Goal: Transaction & Acquisition: Obtain resource

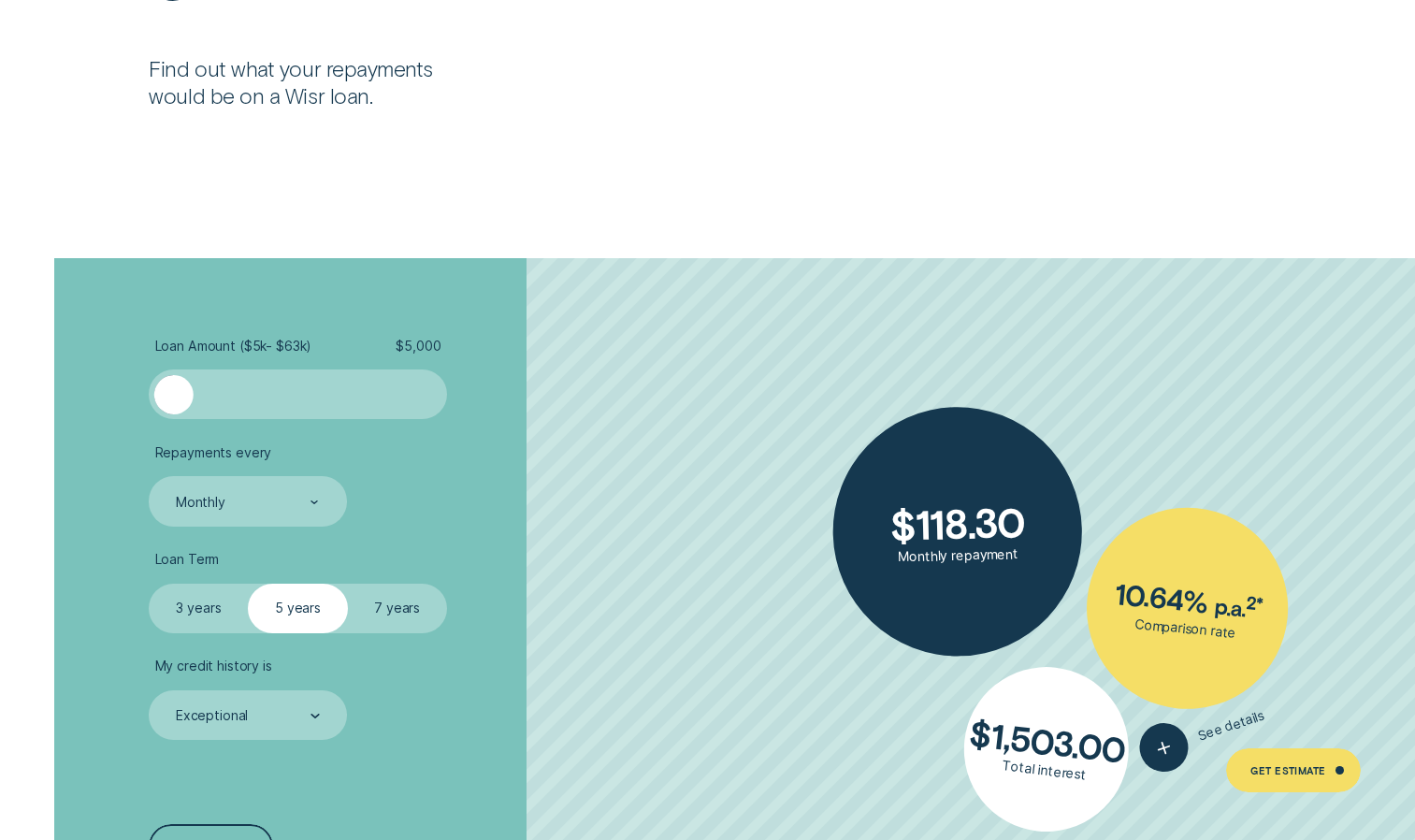
scroll to position [3545, 0]
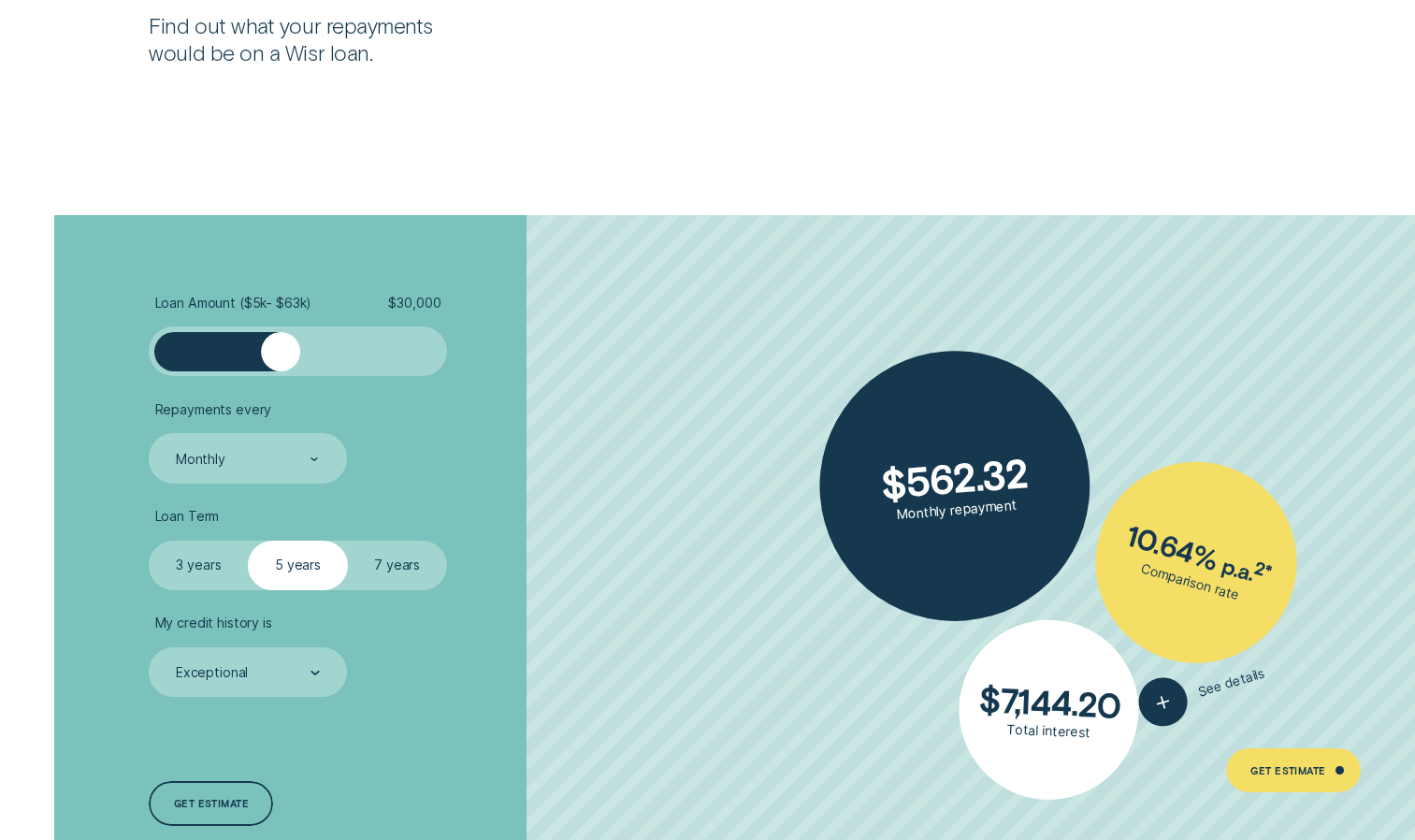
drag, startPoint x: 171, startPoint y: 357, endPoint x: 280, endPoint y: 366, distance: 109.4
click at [280, 366] on div at bounding box center [280, 351] width 39 height 39
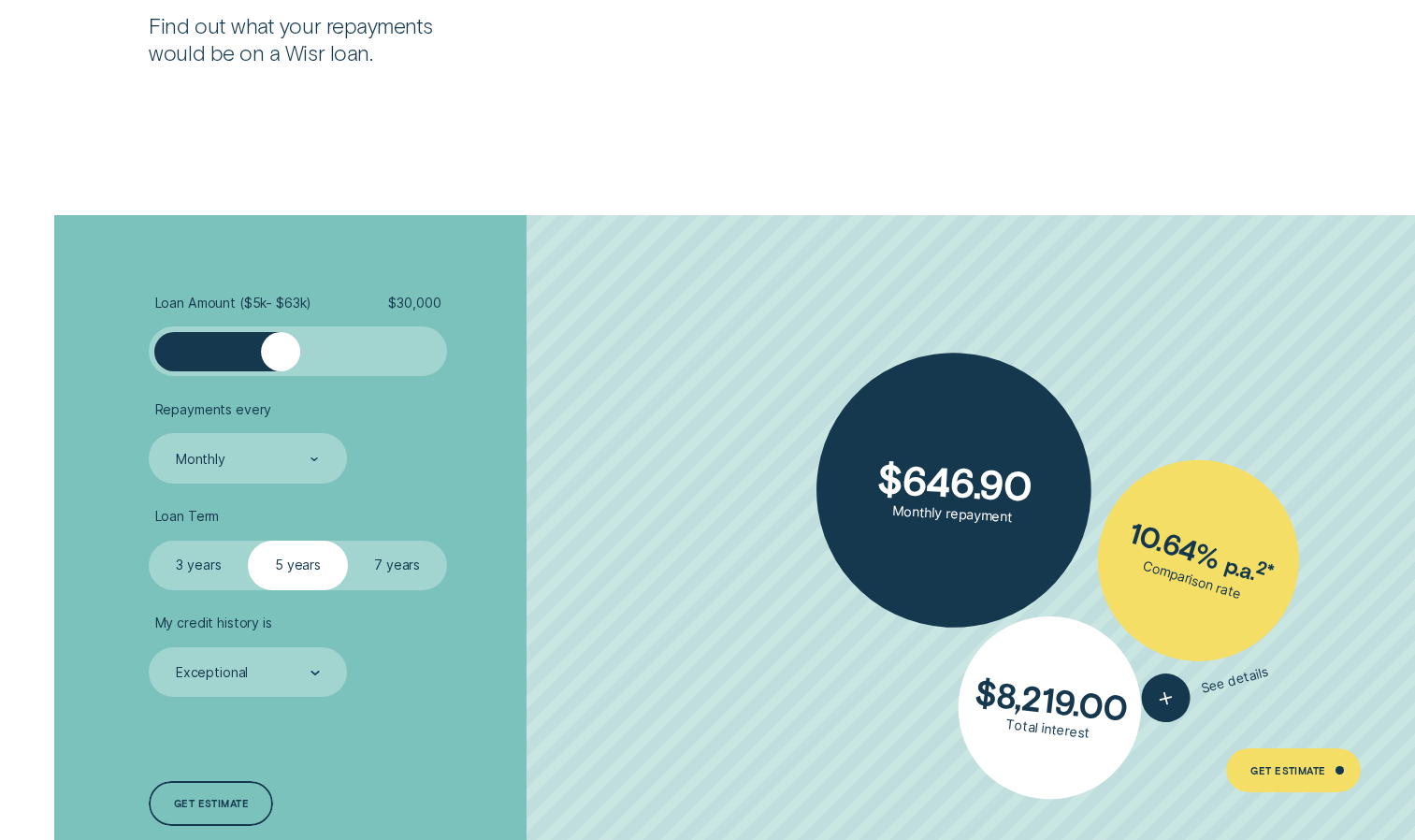
click at [287, 489] on ul "Loan Amount ( $5k - $63k ) $ 30,000 Repayments every Monthly Loan Term Select L…" at bounding box center [376, 495] width 455 height 402
click at [283, 477] on div "Monthly" at bounding box center [248, 458] width 198 height 50
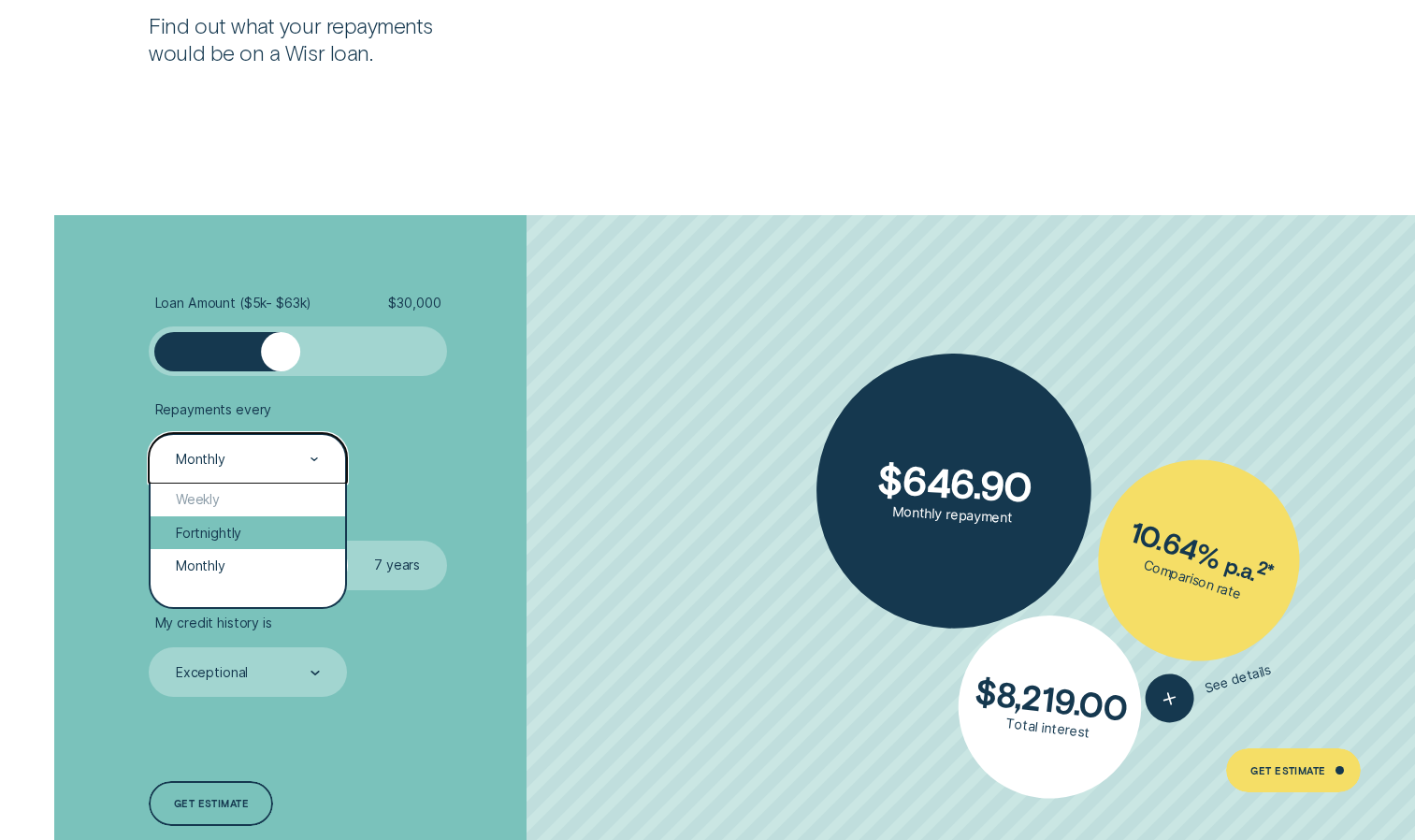
click at [282, 534] on div "Fortnightly" at bounding box center [248, 533] width 194 height 33
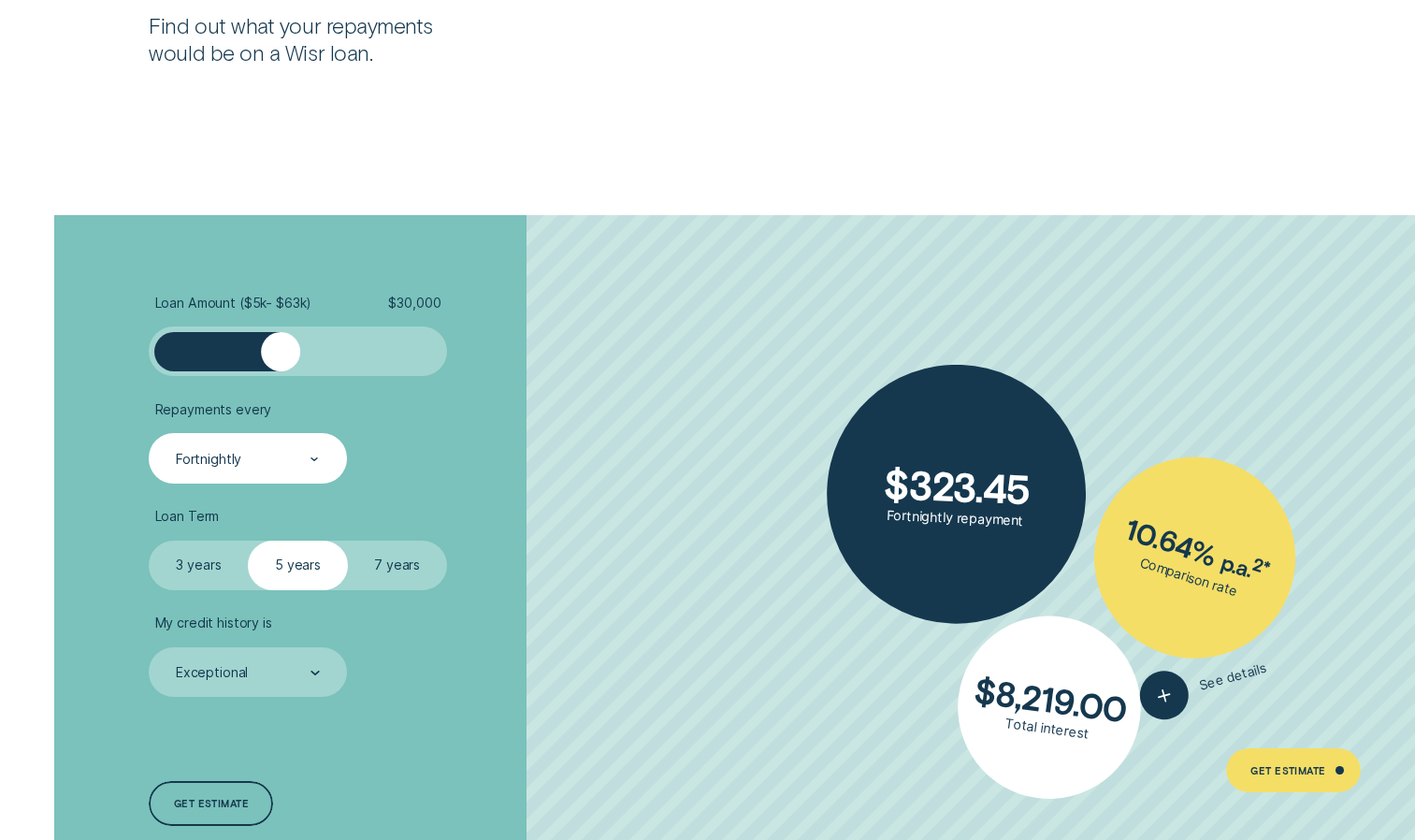
click at [387, 576] on label "7 years" at bounding box center [396, 565] width 99 height 50
click at [348, 540] on input "7 years" at bounding box center [348, 540] width 0 height 0
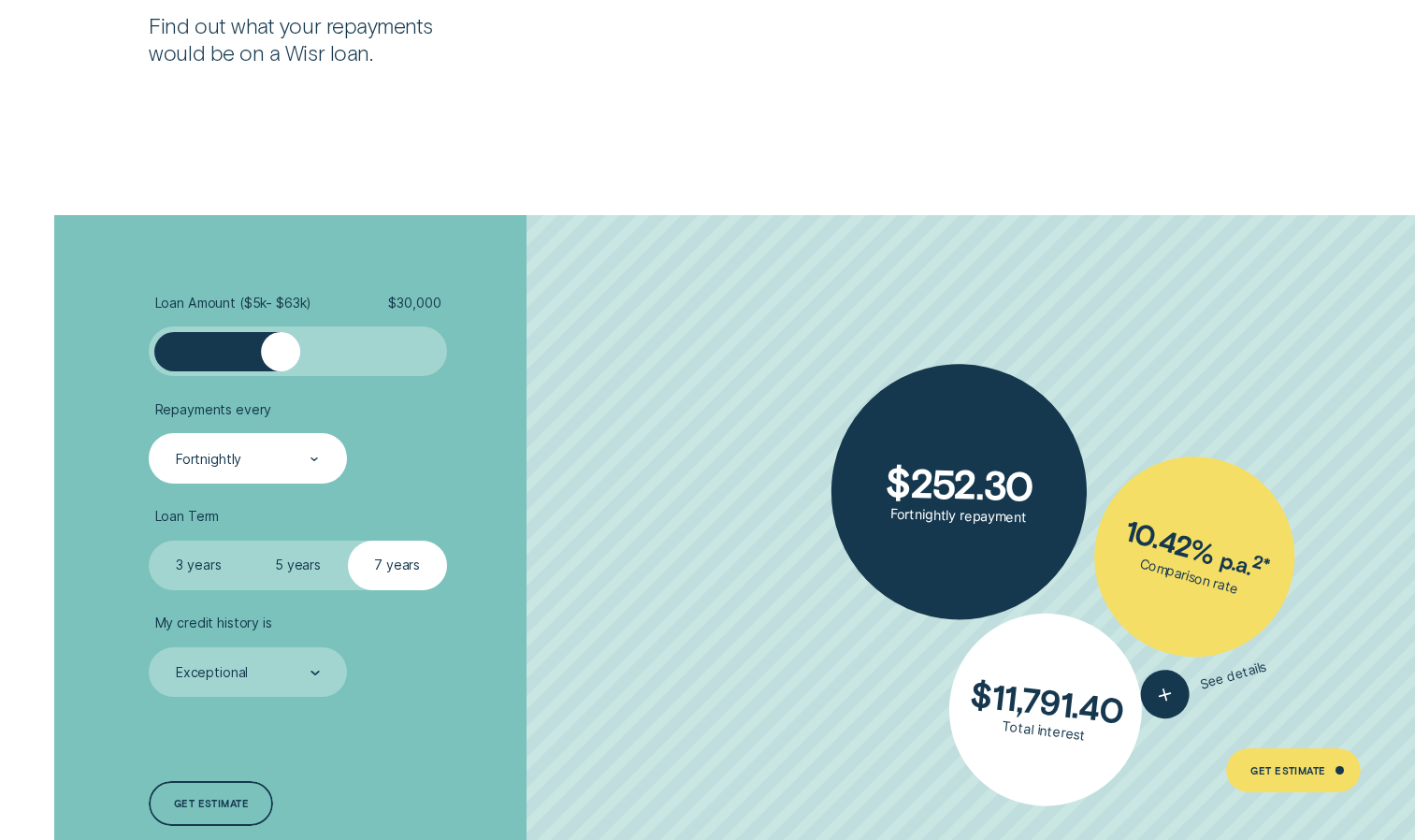
click at [279, 564] on label "5 years" at bounding box center [297, 565] width 99 height 50
click at [248, 540] on input "5 years" at bounding box center [248, 540] width 0 height 0
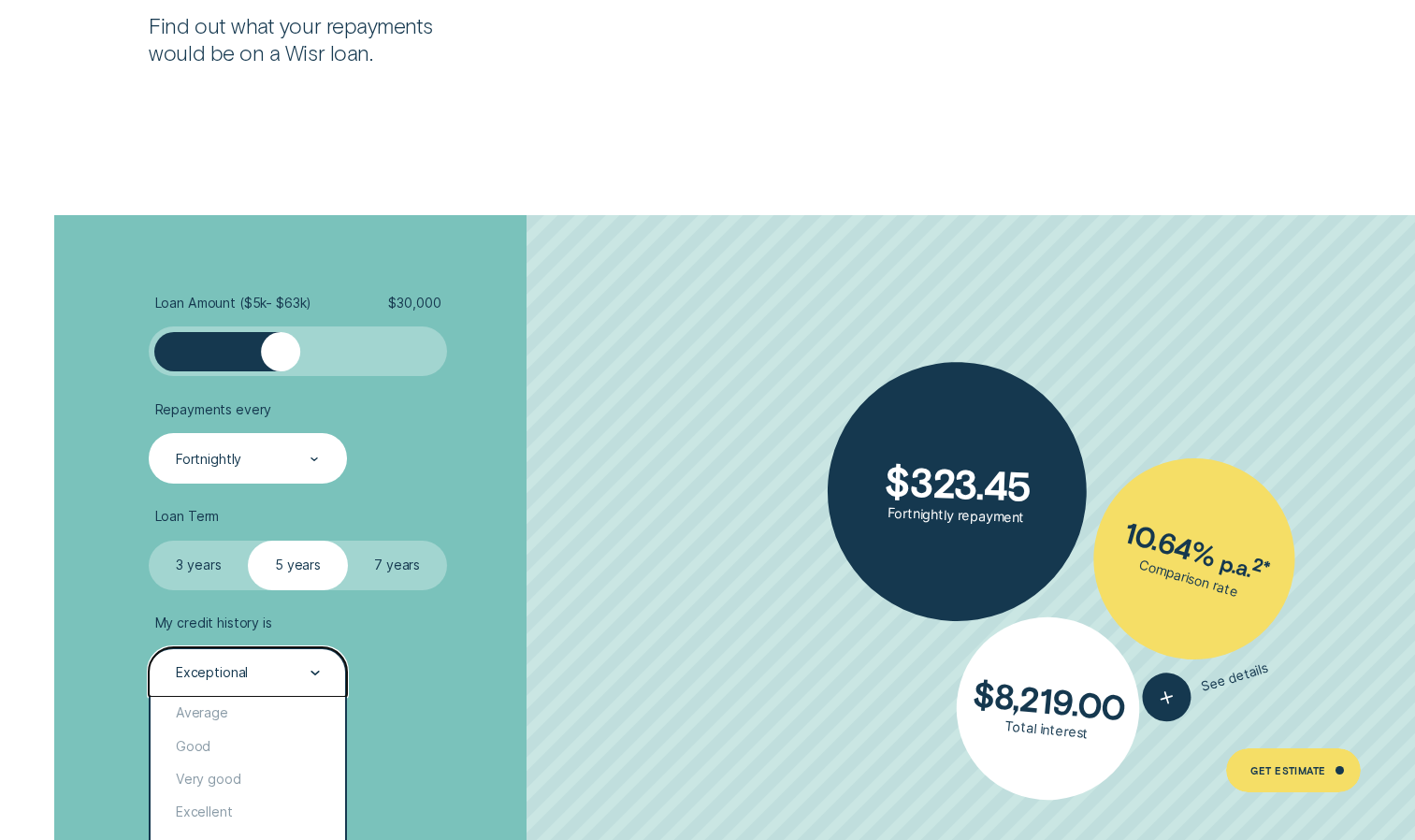
click at [281, 673] on div "Exceptional" at bounding box center [247, 672] width 146 height 18
click at [268, 719] on div "Average" at bounding box center [248, 713] width 194 height 33
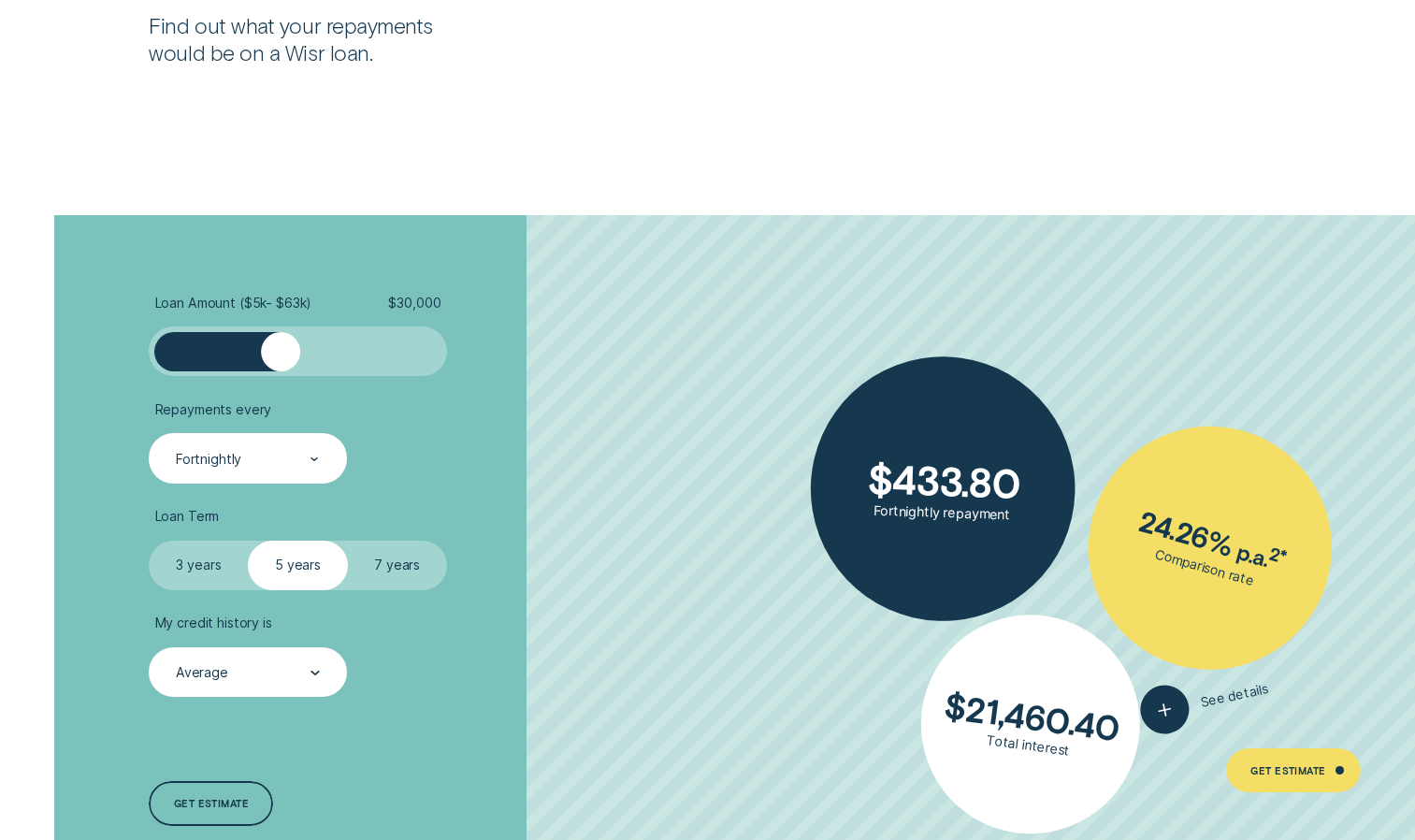
click at [365, 579] on label "7 years" at bounding box center [396, 565] width 99 height 50
click at [348, 540] on input "7 years" at bounding box center [348, 540] width 0 height 0
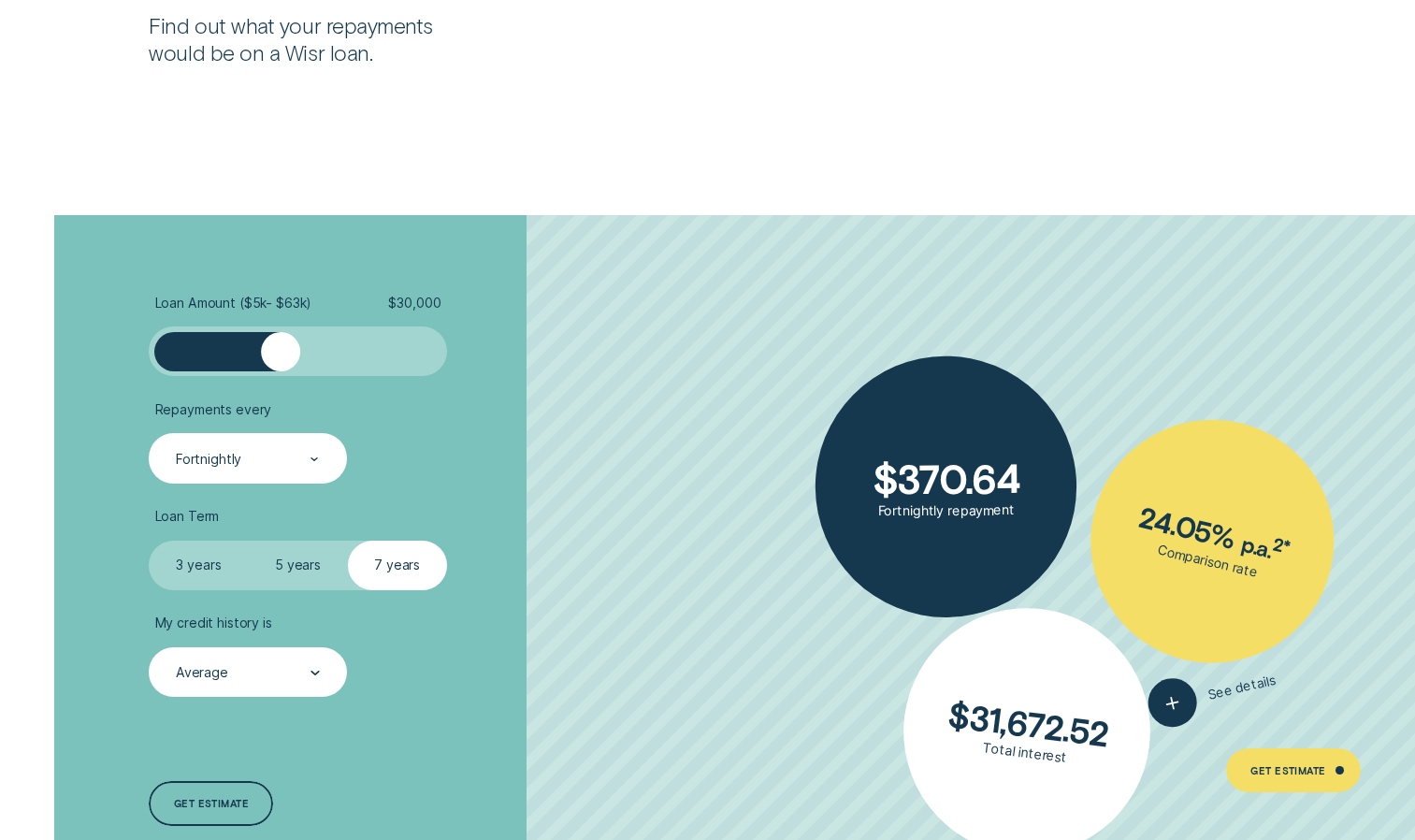
click at [281, 551] on label "5 years" at bounding box center [297, 565] width 99 height 50
click at [248, 540] on input "5 years" at bounding box center [248, 540] width 0 height 0
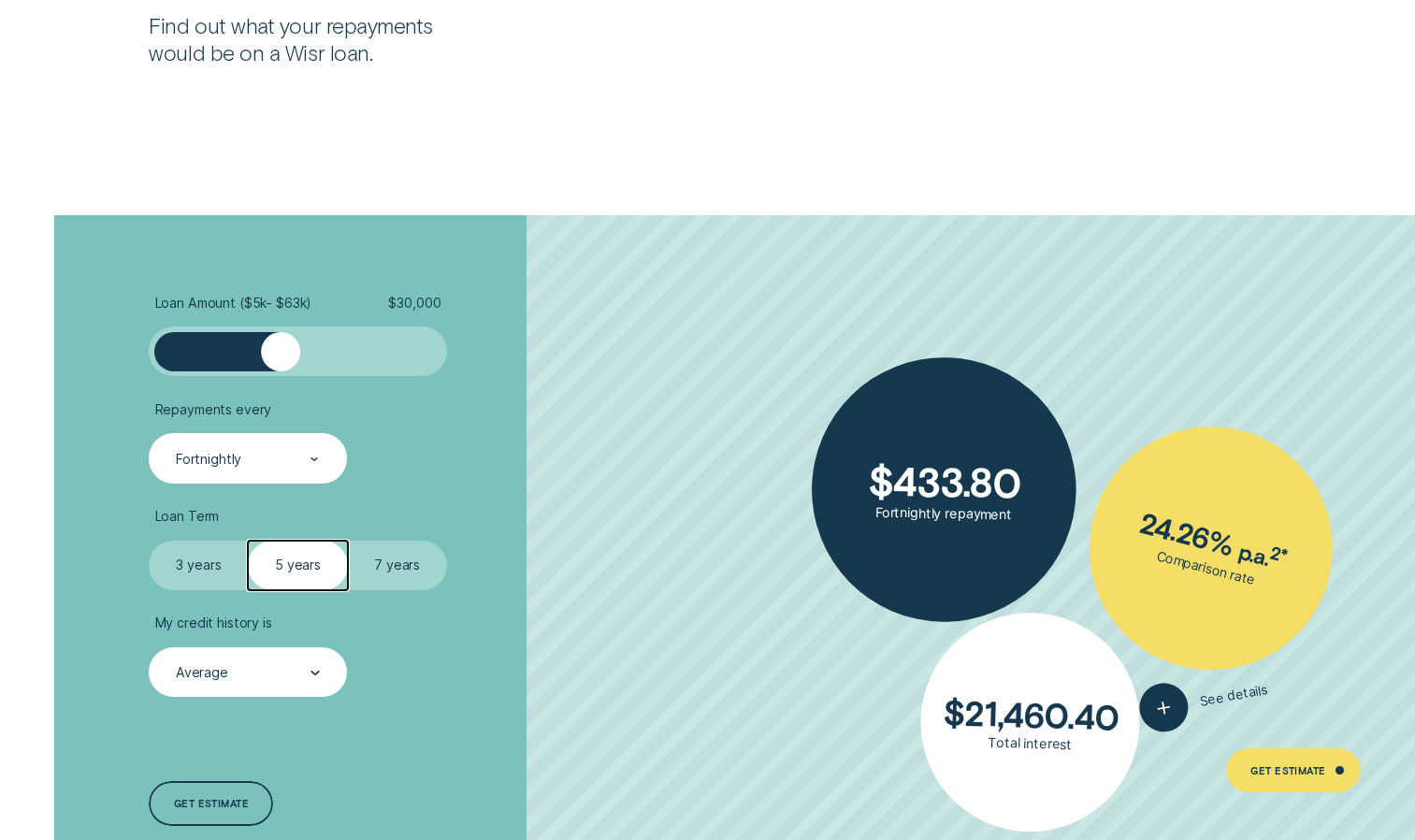
click at [381, 568] on label "7 years" at bounding box center [396, 565] width 99 height 50
click at [348, 540] on input "7 years" at bounding box center [348, 540] width 0 height 0
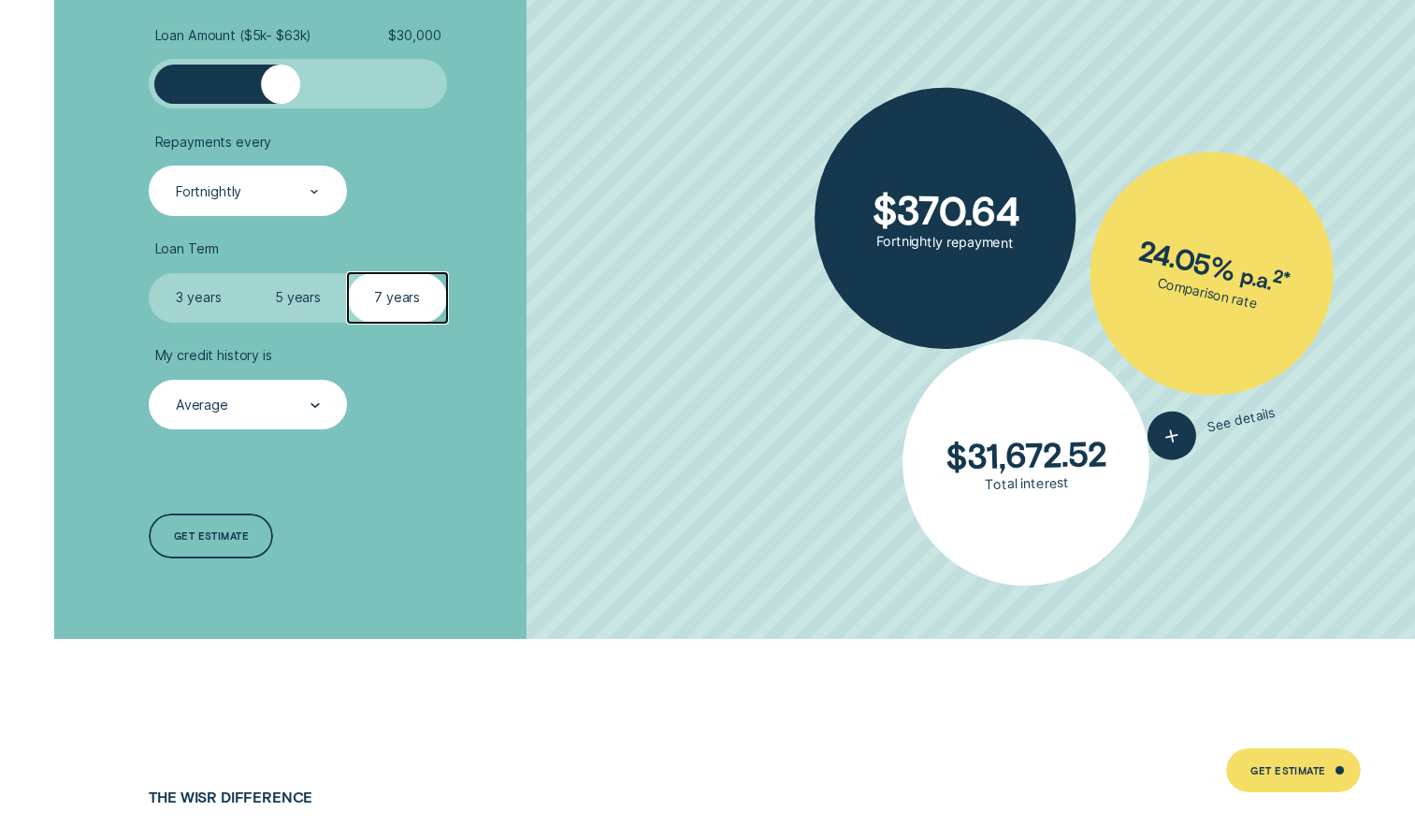
scroll to position [3812, 0]
click at [223, 542] on div "Get estimate" at bounding box center [211, 538] width 75 height 9
